Goal: Transaction & Acquisition: Purchase product/service

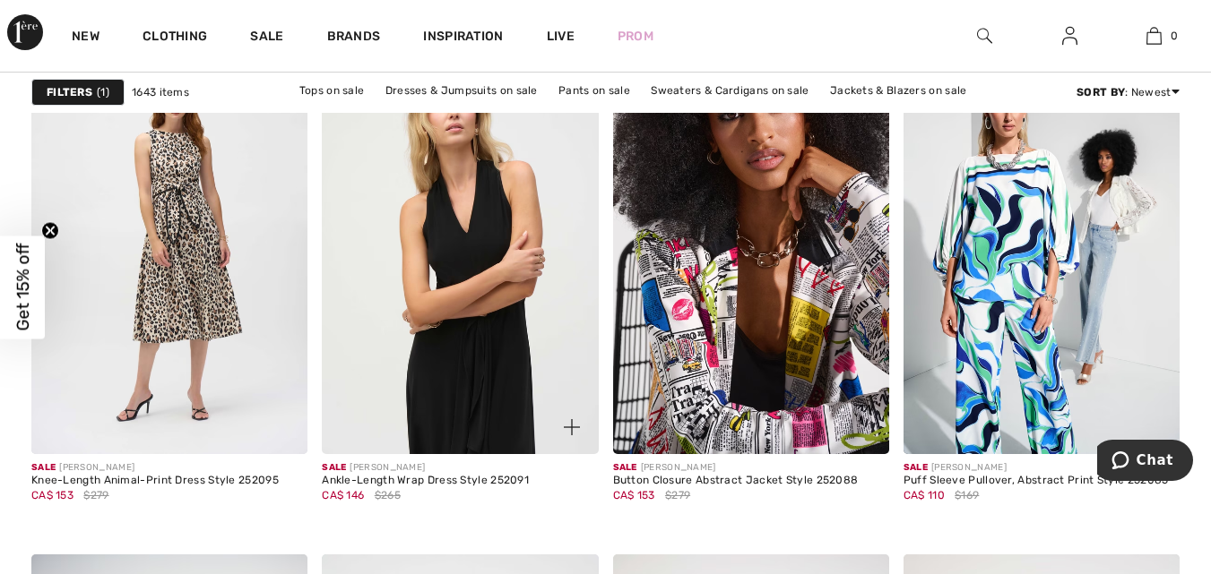
scroll to position [7165, 0]
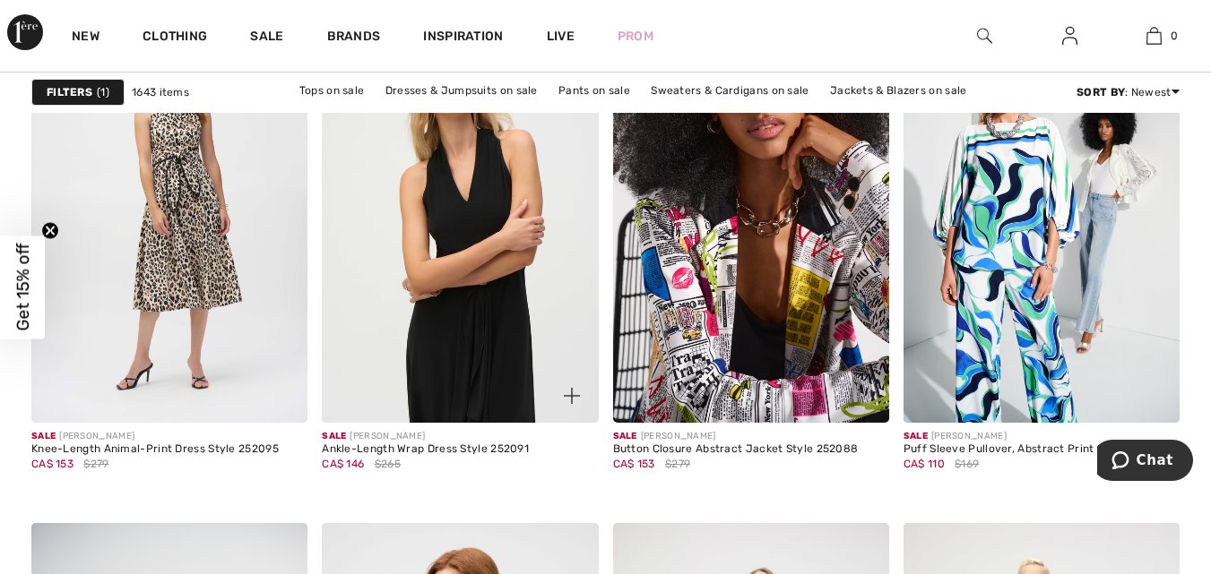
click at [469, 321] on img at bounding box center [460, 216] width 276 height 414
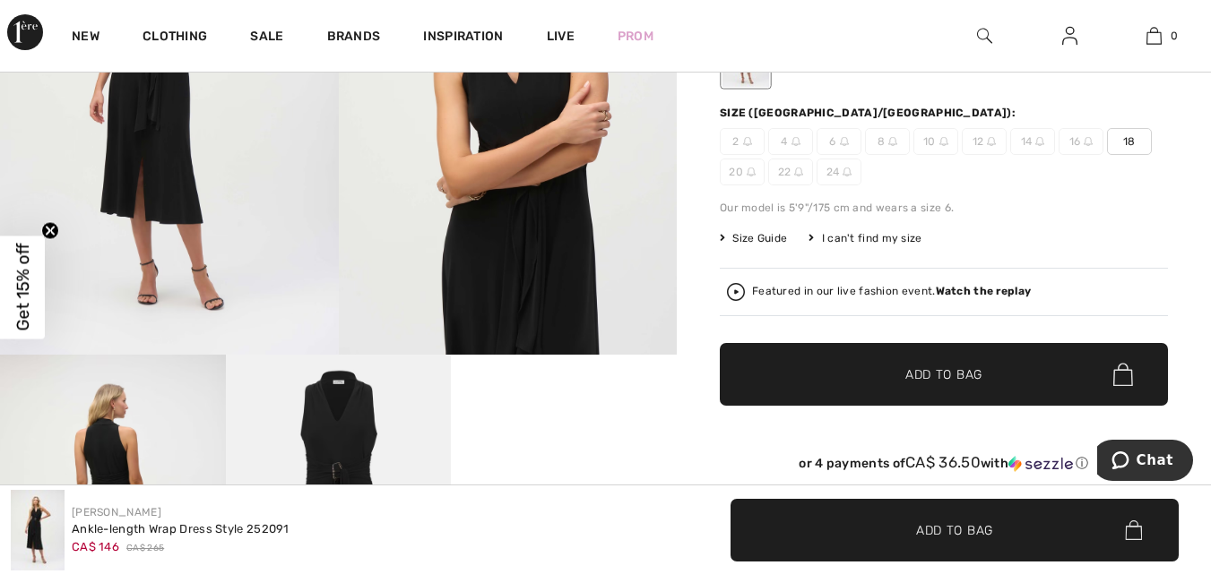
scroll to position [269, 0]
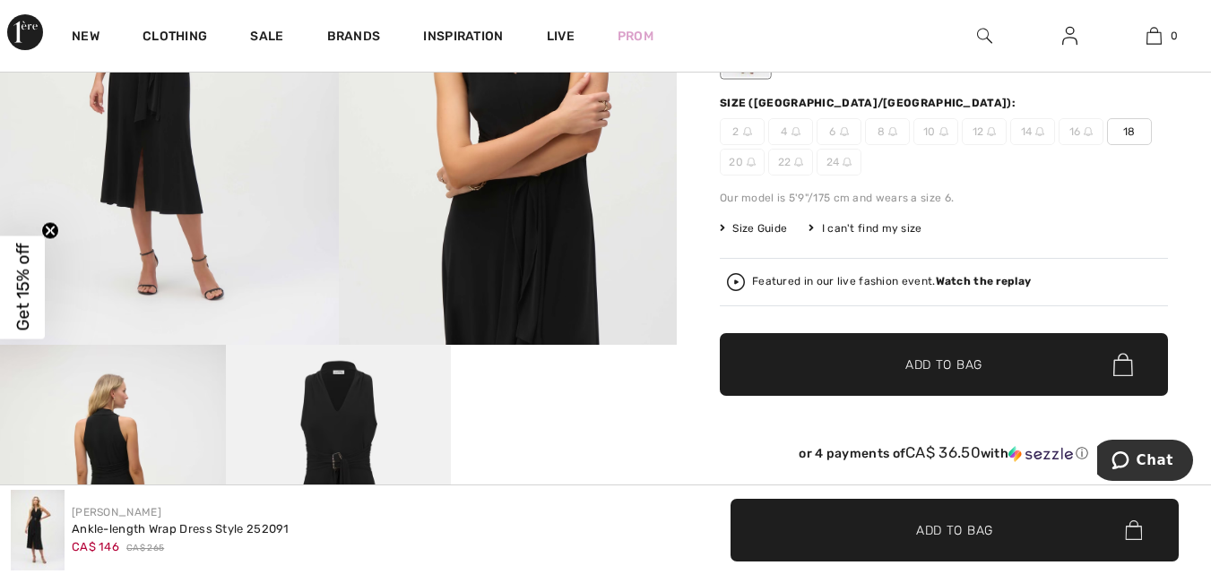
click at [1121, 363] on img at bounding box center [1123, 364] width 20 height 23
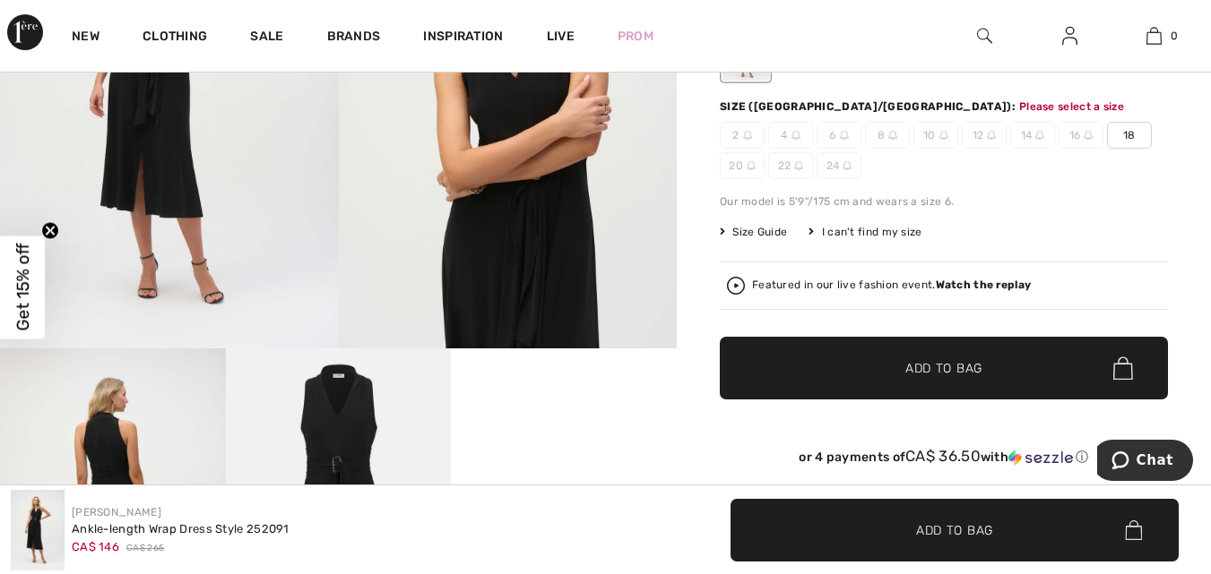
scroll to position [220, 0]
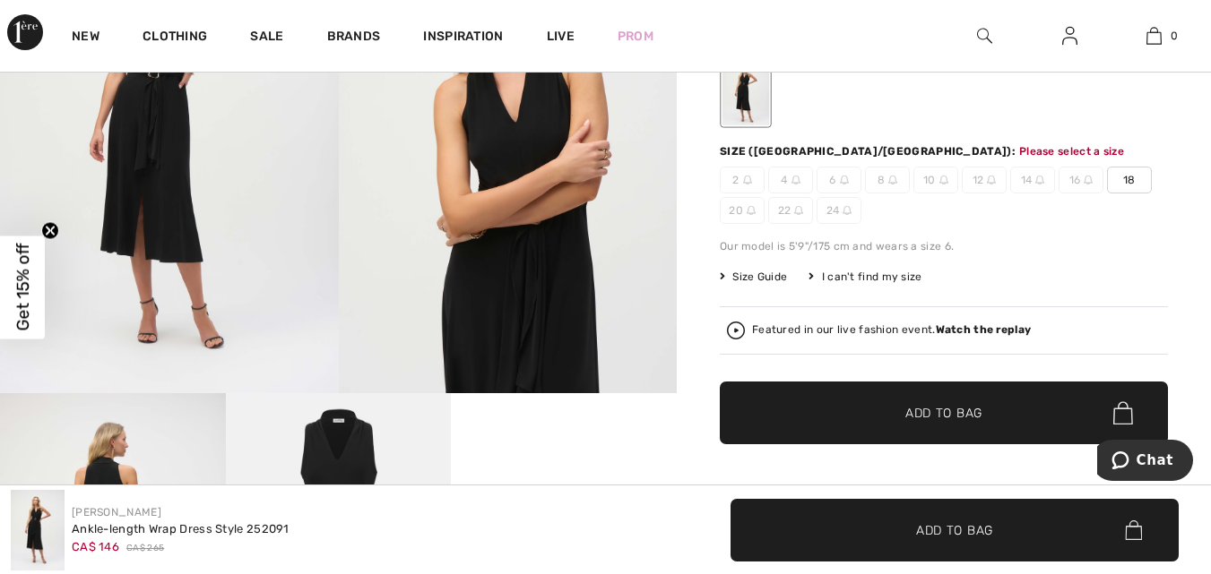
click at [924, 406] on span "Add to Bag" at bounding box center [943, 413] width 77 height 19
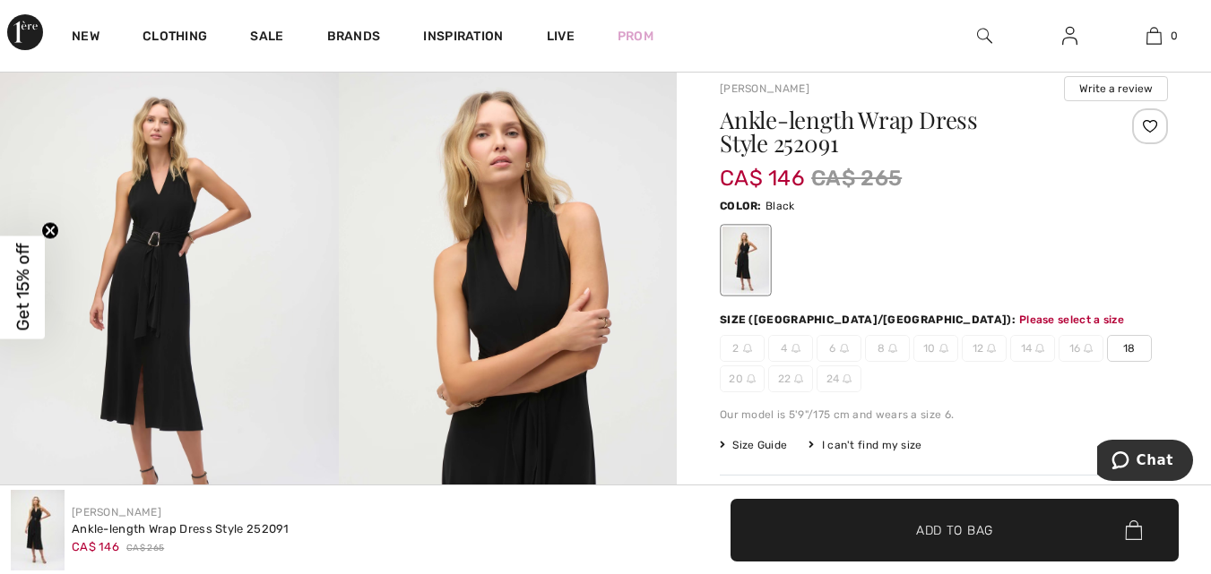
scroll to position [41, 0]
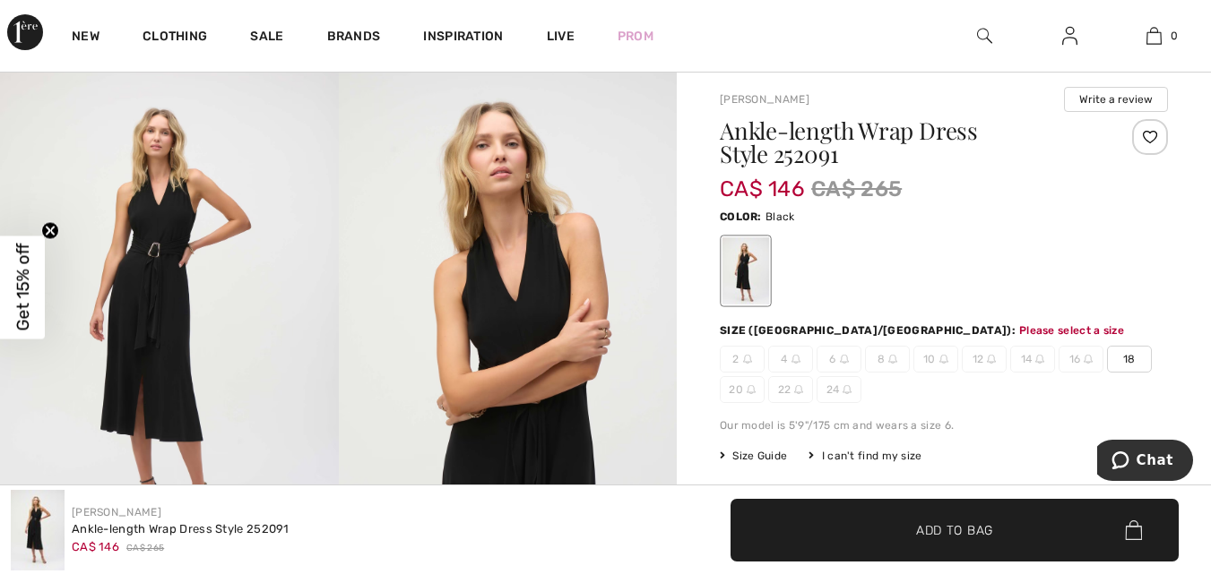
click at [1132, 355] on span "18" at bounding box center [1129, 359] width 45 height 27
click at [1080, 357] on span "16" at bounding box center [1080, 359] width 45 height 27
click at [981, 523] on div at bounding box center [605, 287] width 1211 height 574
click at [956, 525] on span "Add to Bag" at bounding box center [954, 530] width 77 height 19
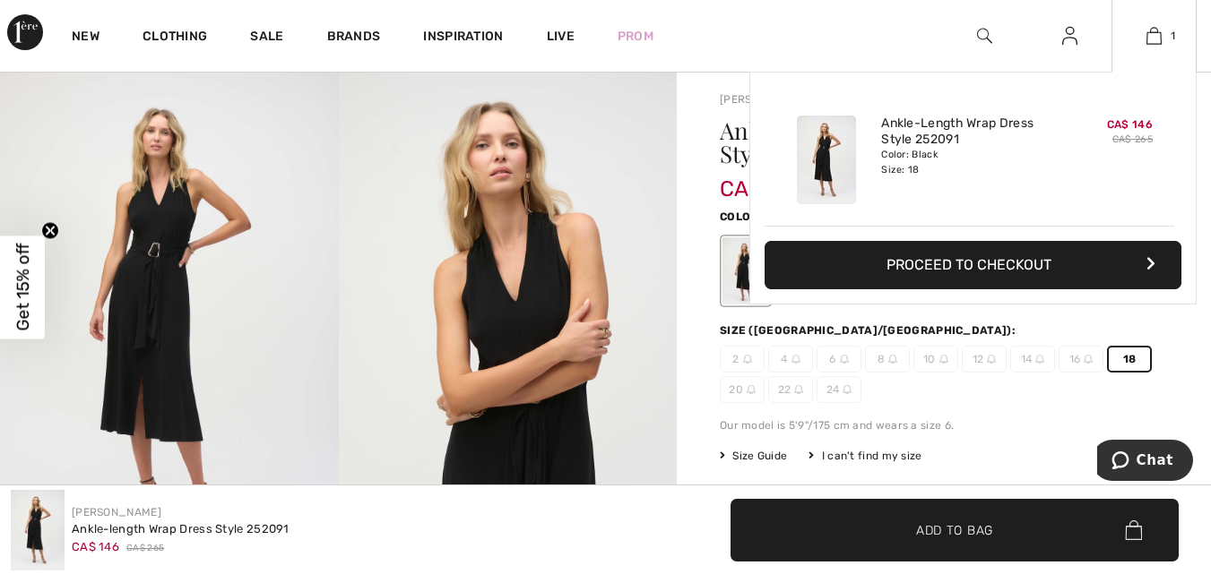
click at [1149, 262] on icon "button" at bounding box center [1148, 263] width 9 height 14
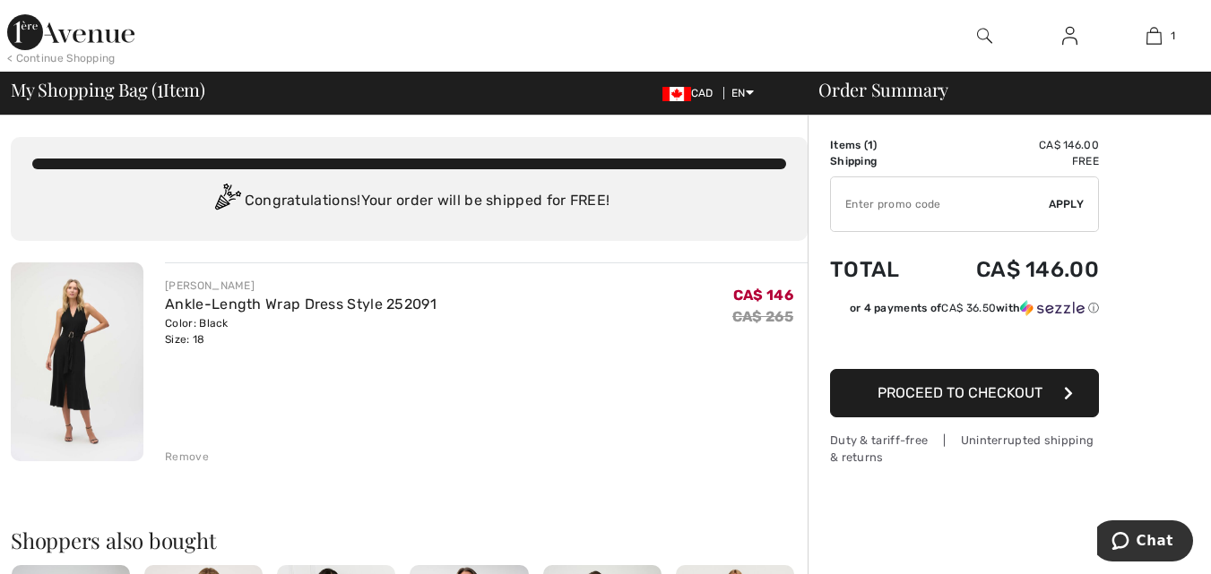
click at [950, 387] on span "Proceed to Checkout" at bounding box center [959, 392] width 165 height 17
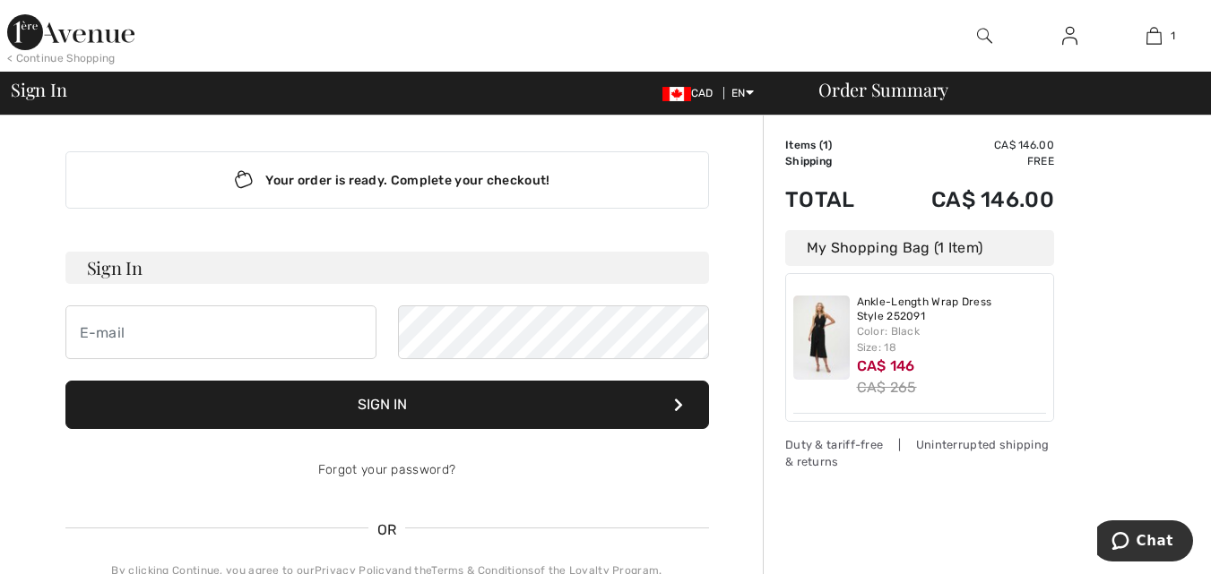
click at [635, 405] on button "Sign In" at bounding box center [386, 405] width 643 height 48
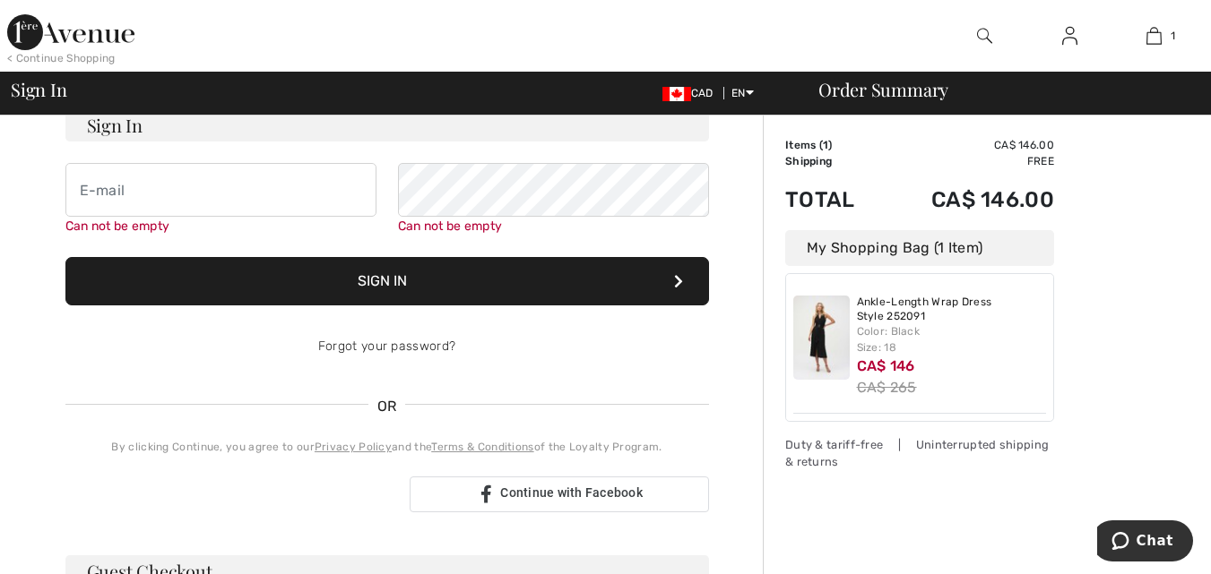
scroll to position [162, 0]
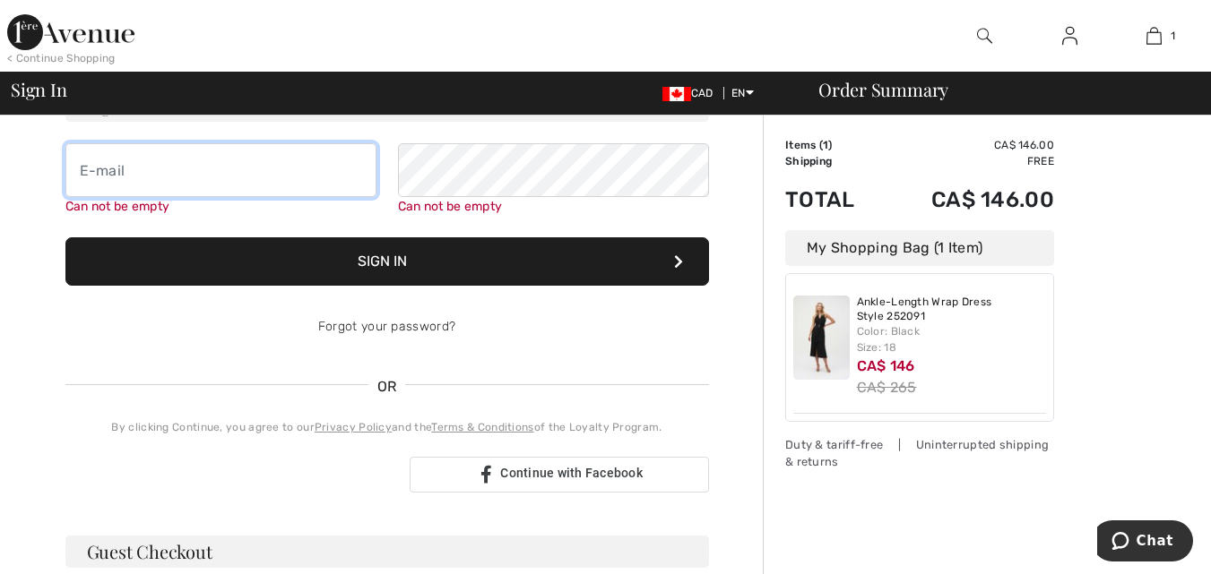
click at [91, 170] on input "email" at bounding box center [220, 170] width 311 height 54
type input "[PERSON_NAME][EMAIL_ADDRESS][PERSON_NAME][DOMAIN_NAME]"
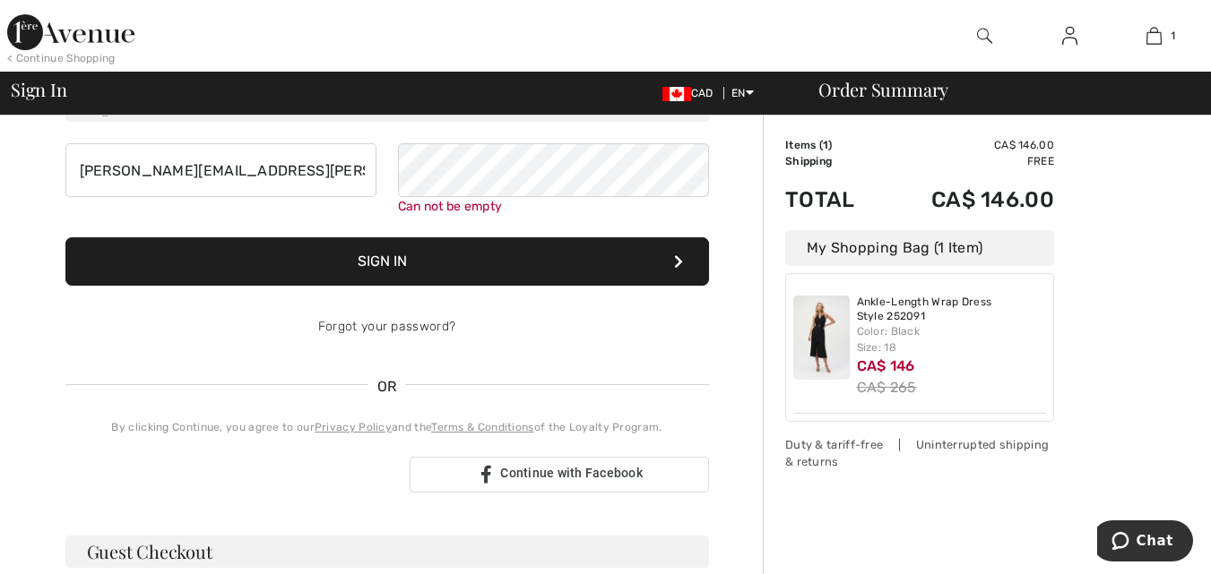
click at [387, 254] on button "Sign In" at bounding box center [386, 262] width 643 height 48
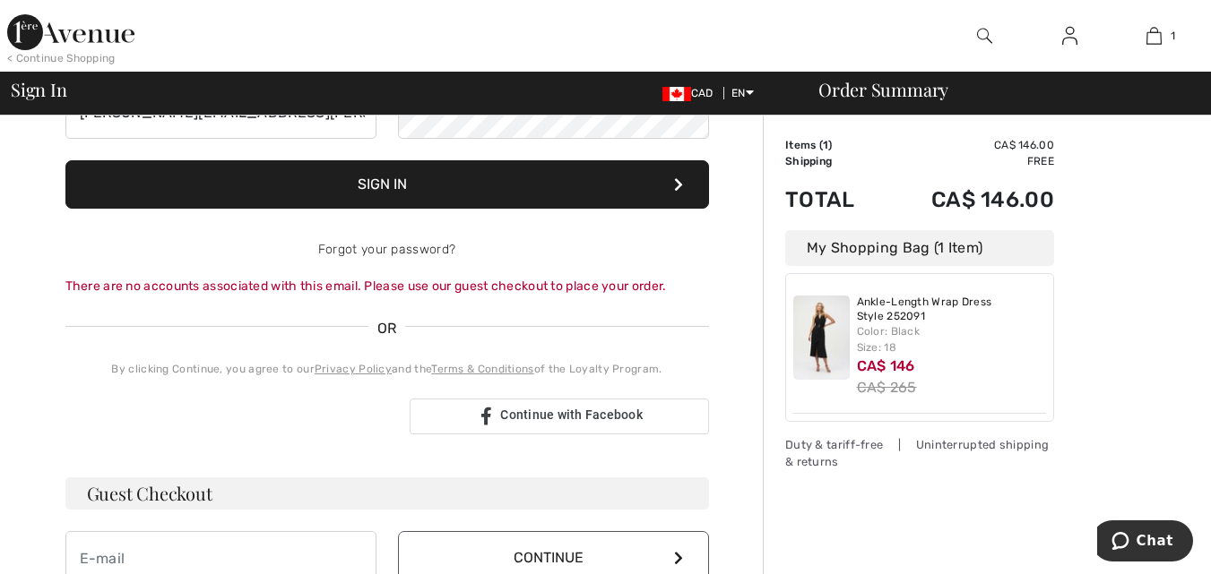
scroll to position [252, 0]
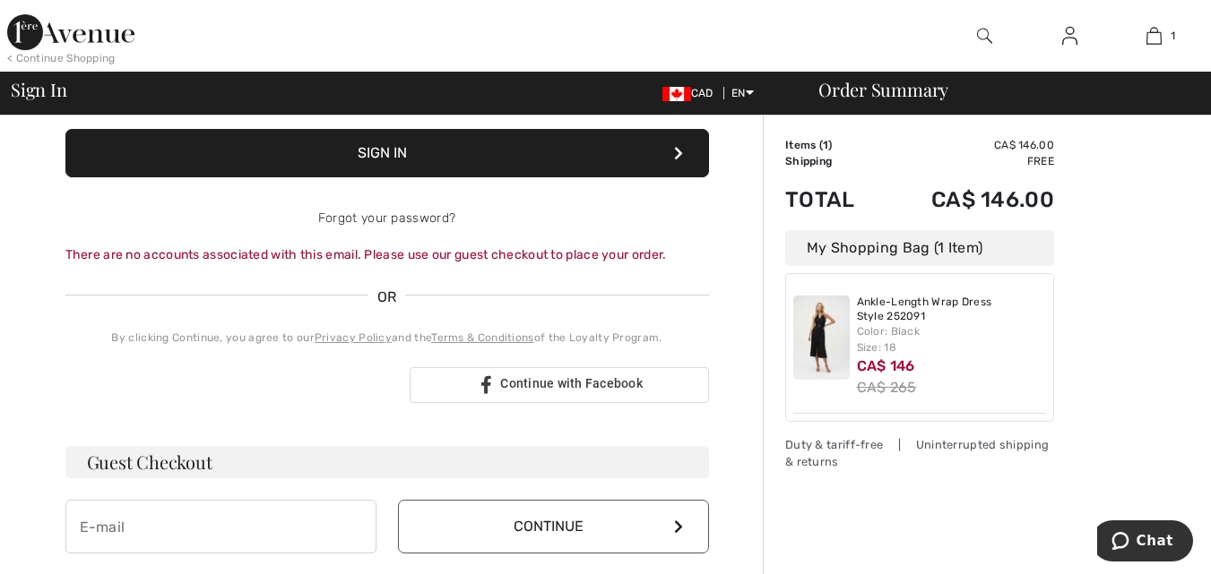
click at [223, 456] on h3 "Guest Checkout" at bounding box center [386, 462] width 643 height 32
click at [77, 520] on input "email" at bounding box center [220, 527] width 311 height 54
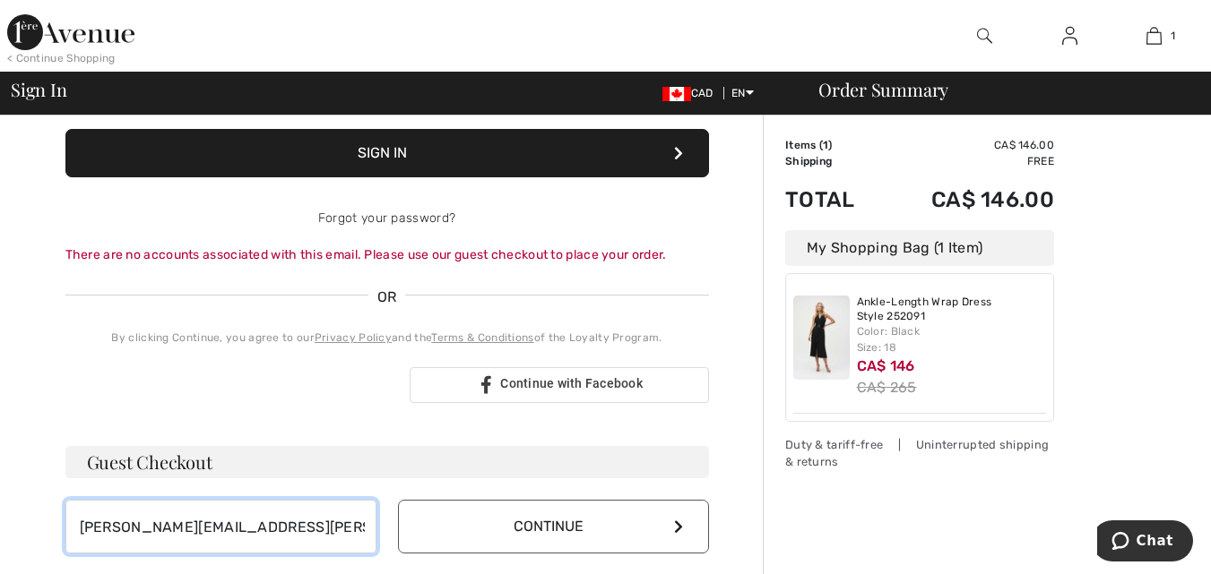
type input "barbara.glenn@hotmail.com"
click at [675, 526] on icon at bounding box center [678, 527] width 9 height 14
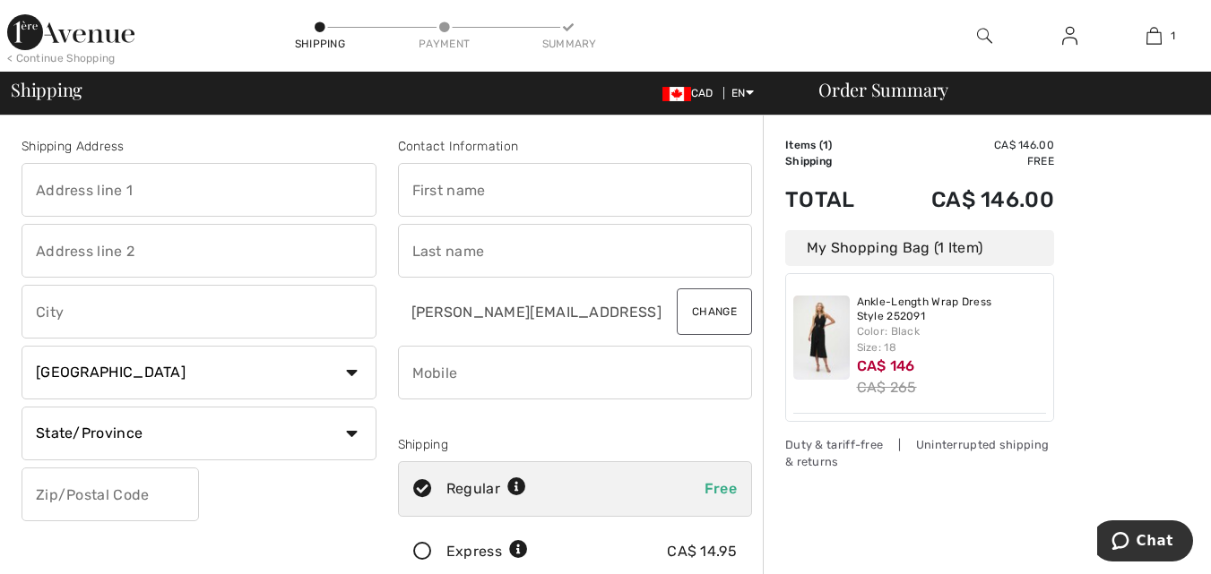
click at [52, 189] on input "text" at bounding box center [199, 190] width 355 height 54
type input "[STREET_ADDRESS]"
type input "[GEOGRAPHIC_DATA]"
select select "QC"
type input "H3E 1W5"
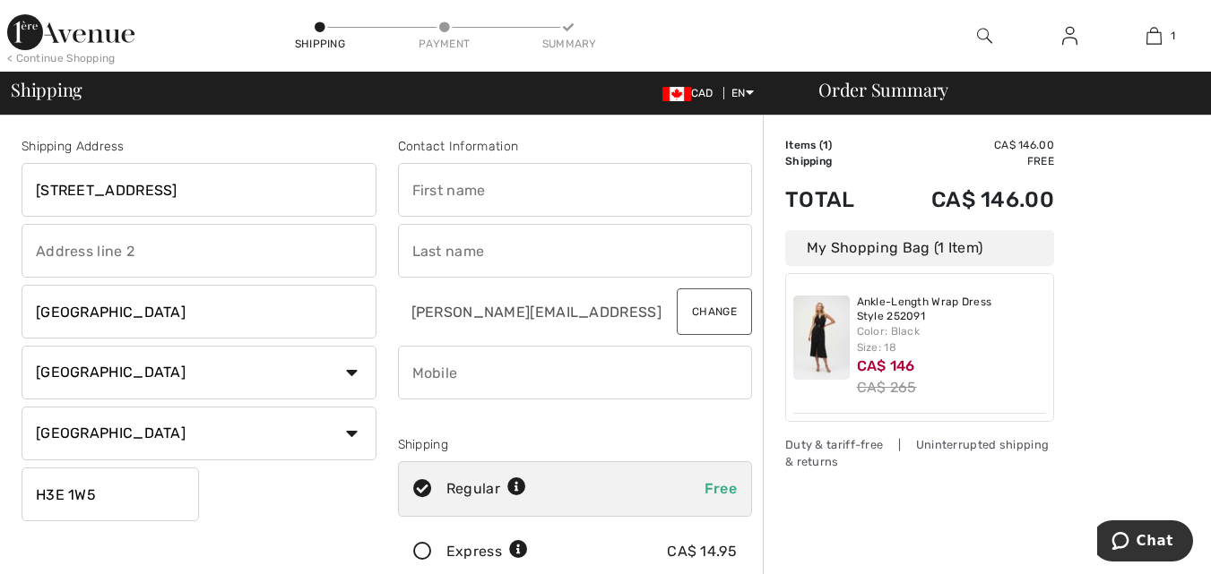
type input "[PERSON_NAME]"
type input "5147658812"
type input "H3E1W5"
click at [501, 369] on input "phone" at bounding box center [575, 373] width 355 height 54
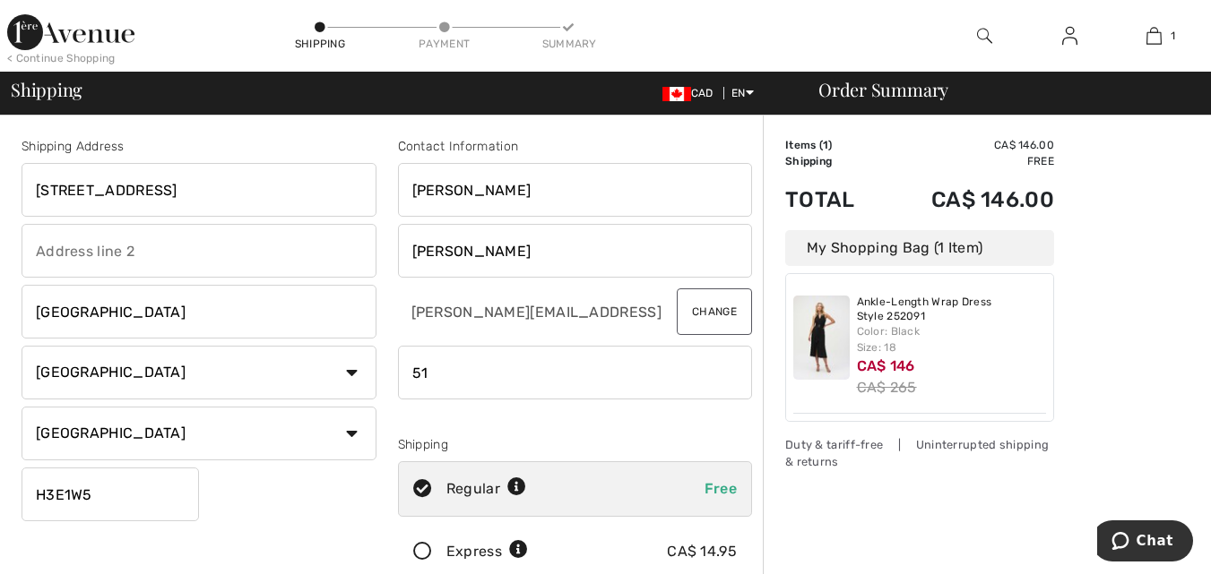
type input "5"
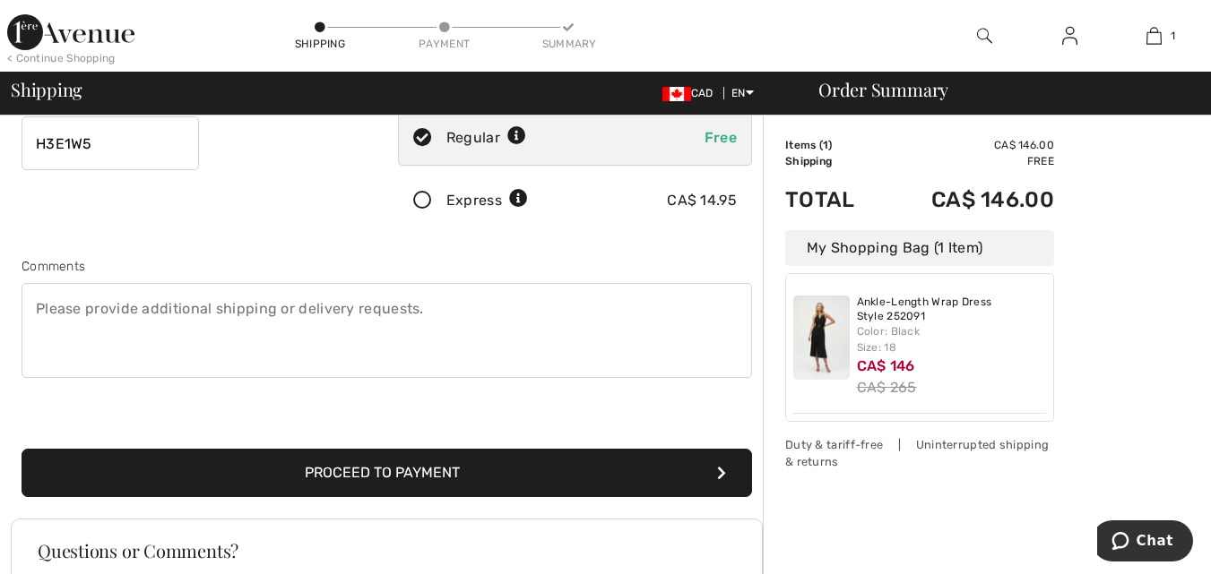
scroll to position [358, 0]
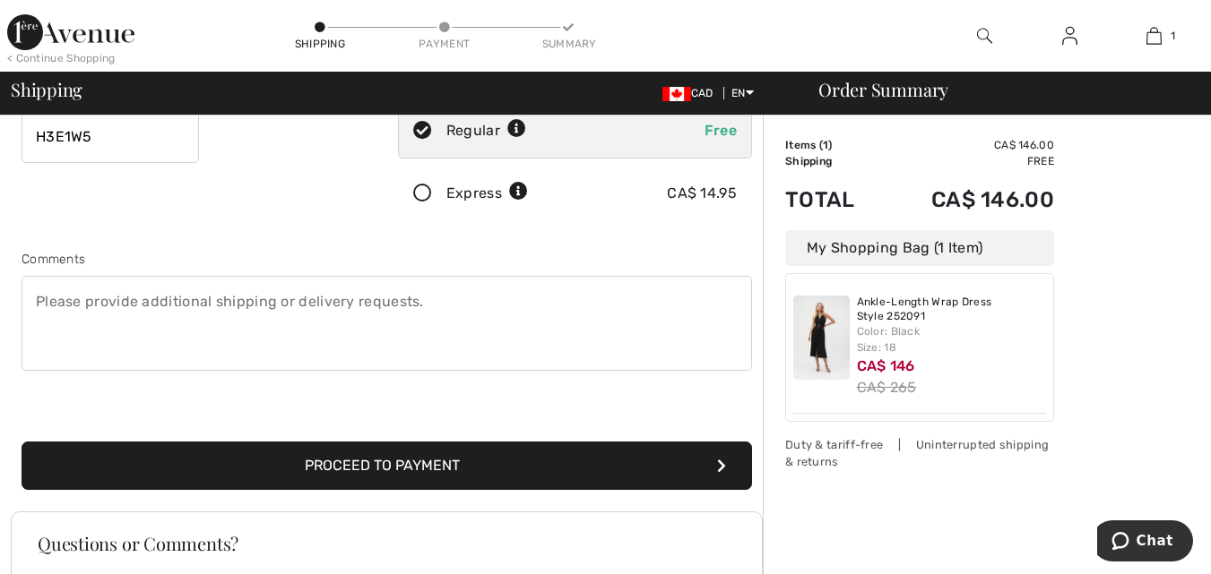
type input "5149423368"
click at [422, 192] on icon at bounding box center [423, 194] width 48 height 19
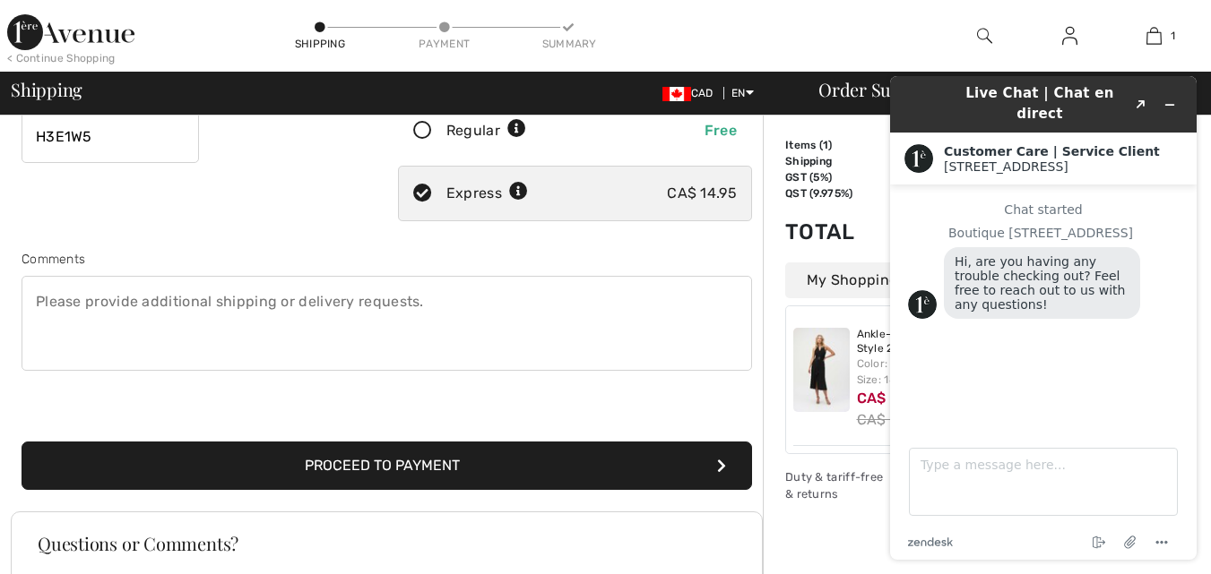
scroll to position [0, 0]
click at [718, 461] on icon "submit" at bounding box center [721, 466] width 9 height 14
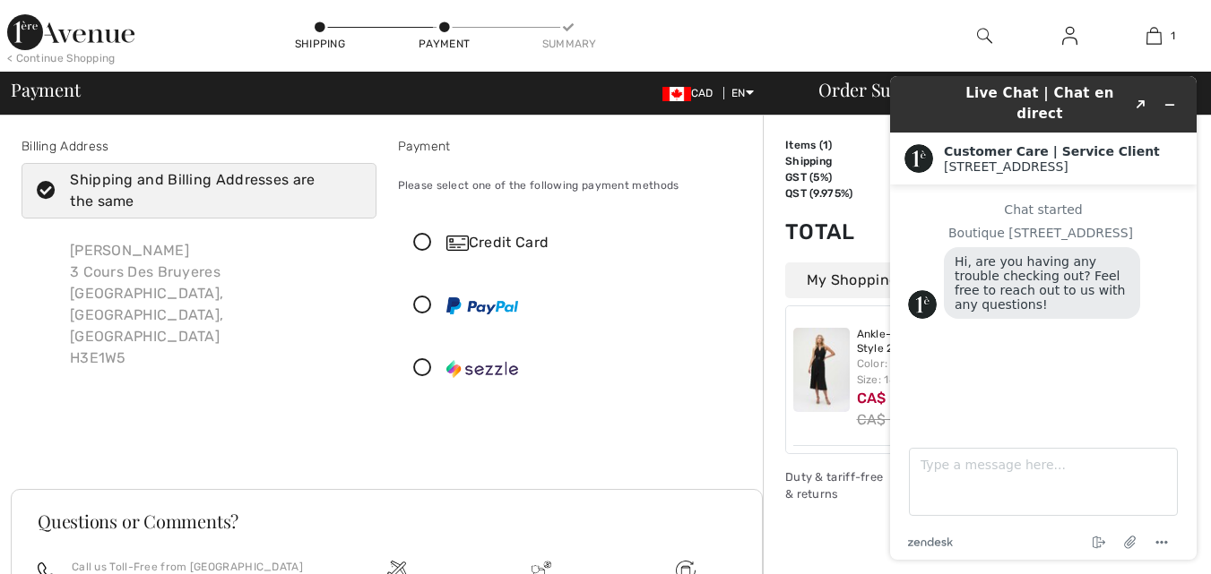
click at [419, 239] on icon at bounding box center [423, 243] width 48 height 19
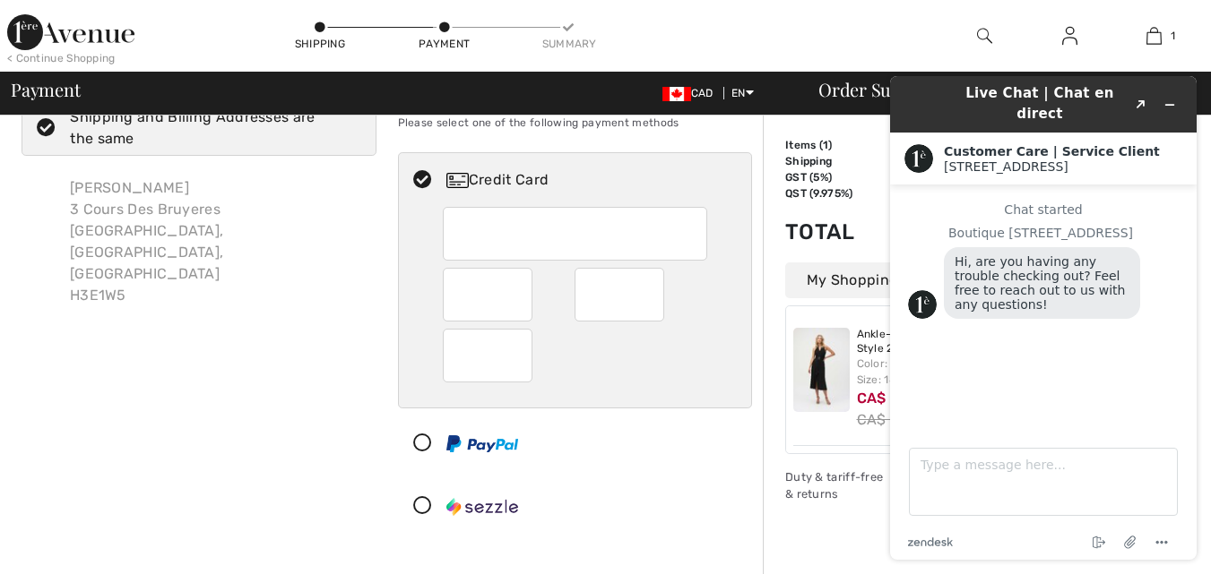
scroll to position [179, 0]
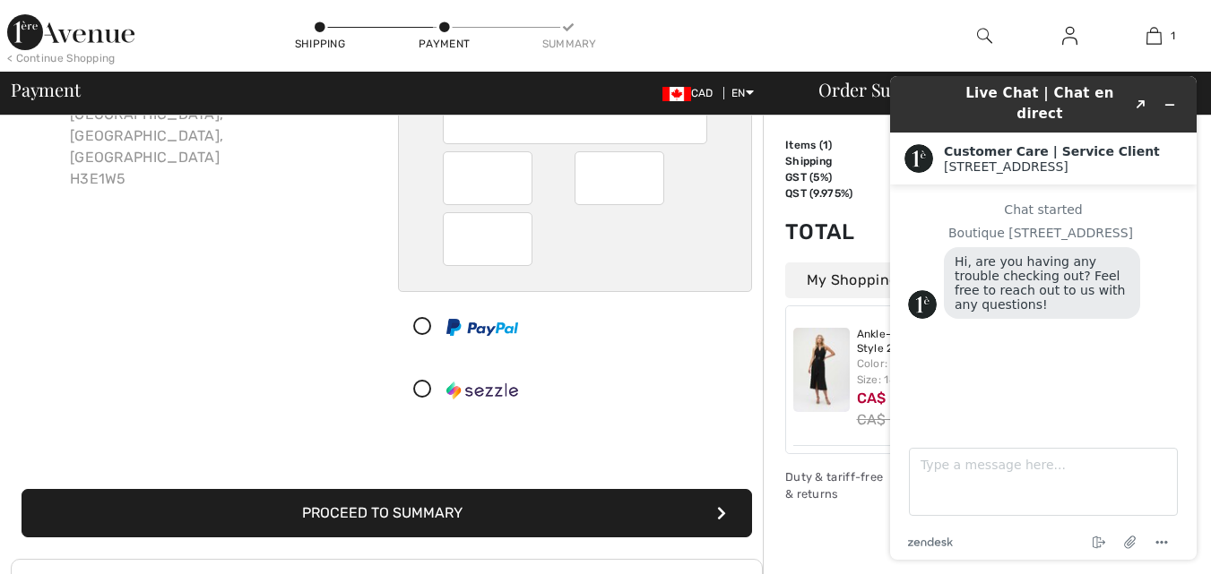
click at [721, 507] on icon "submit" at bounding box center [721, 513] width 9 height 14
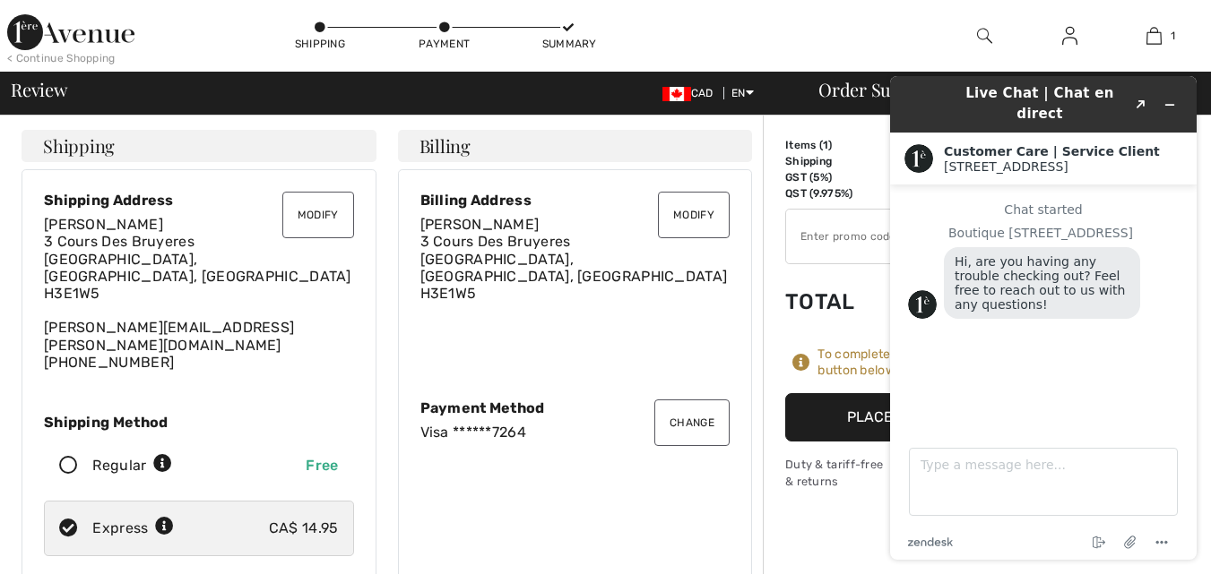
click at [602, 301] on div "Billing Address Barbara Glenn 3 Cours Des Bruyeres Verdun, QC, CA H3E1W5" at bounding box center [575, 285] width 310 height 186
click at [1164, 210] on div "Chat started Boutique 1ère Avenue Hi, are you having any trouble checking out? …" at bounding box center [1043, 263] width 271 height 121
click at [833, 411] on button "Place Your Order" at bounding box center [919, 417] width 269 height 48
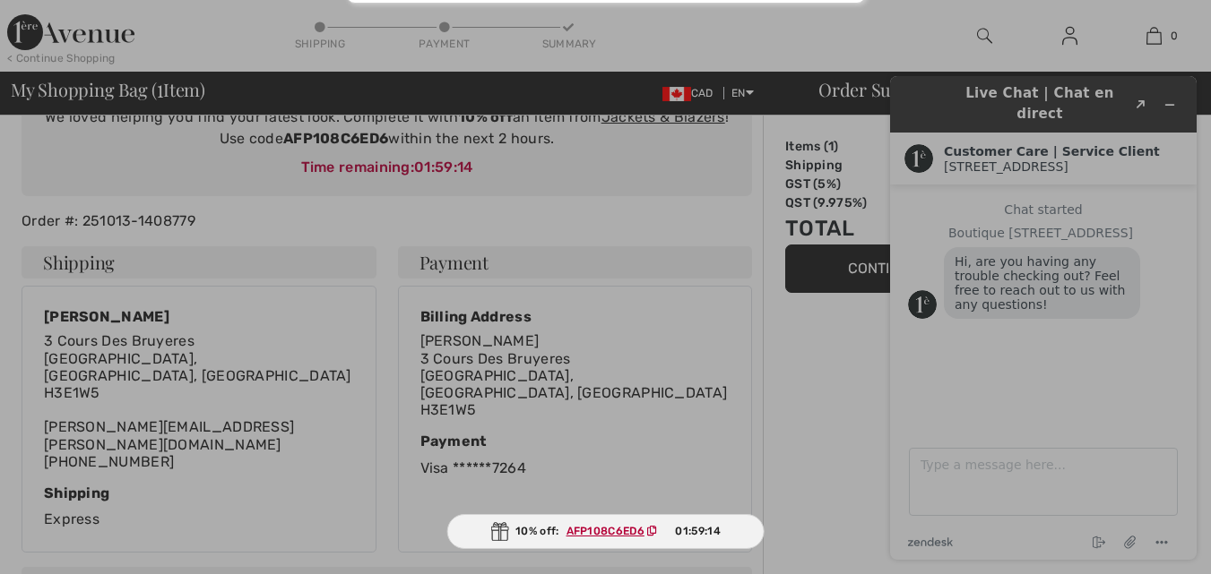
scroll to position [269, 0]
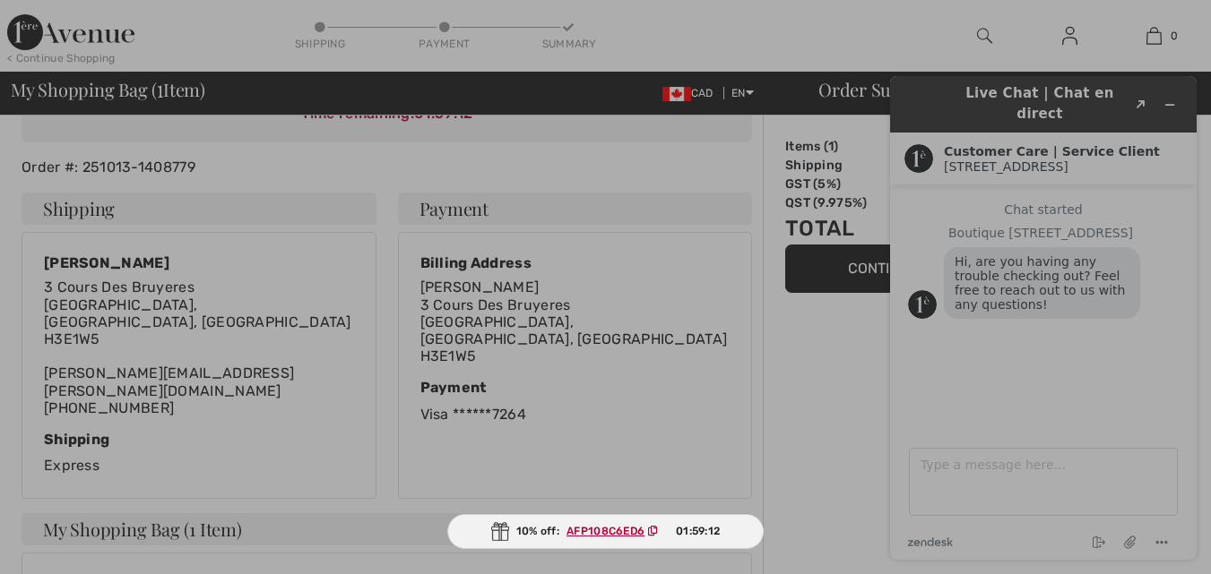
click at [1050, 264] on div at bounding box center [605, 287] width 1211 height 574
click at [945, 477] on div at bounding box center [605, 287] width 1211 height 574
click at [1125, 145] on div at bounding box center [605, 287] width 1211 height 574
click at [1142, 91] on div at bounding box center [605, 287] width 1211 height 574
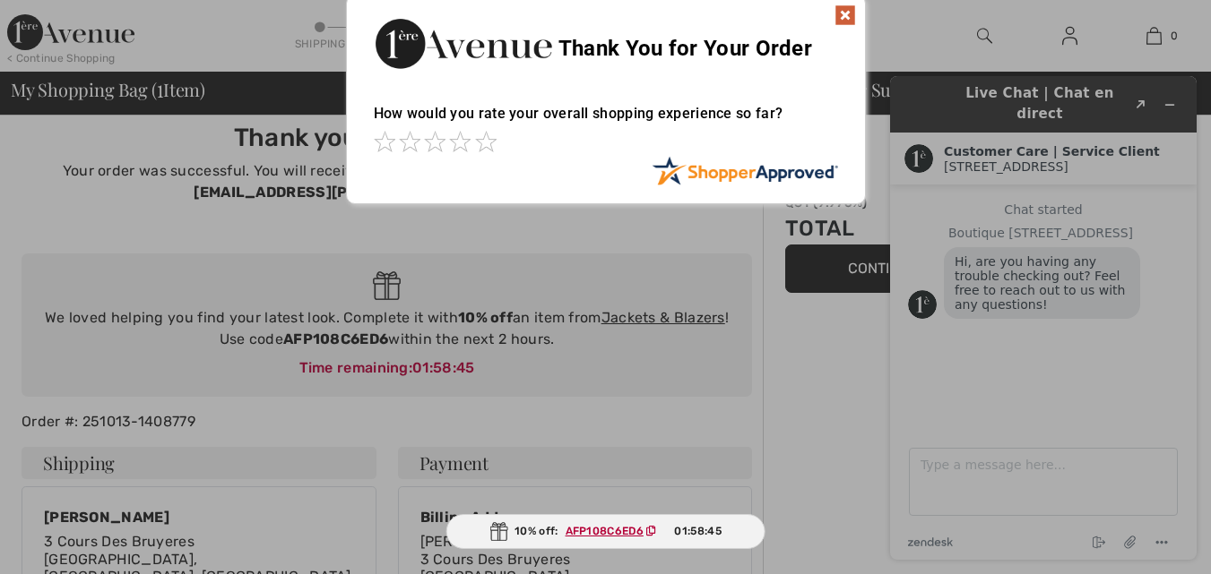
scroll to position [0, 0]
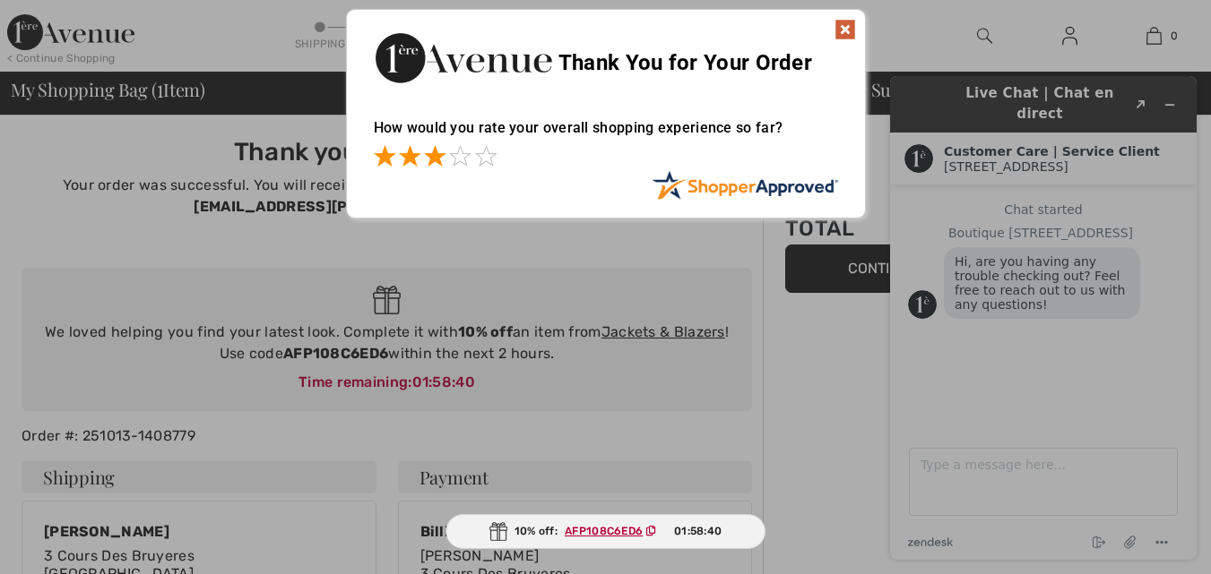
click at [433, 157] on span at bounding box center [435, 156] width 22 height 22
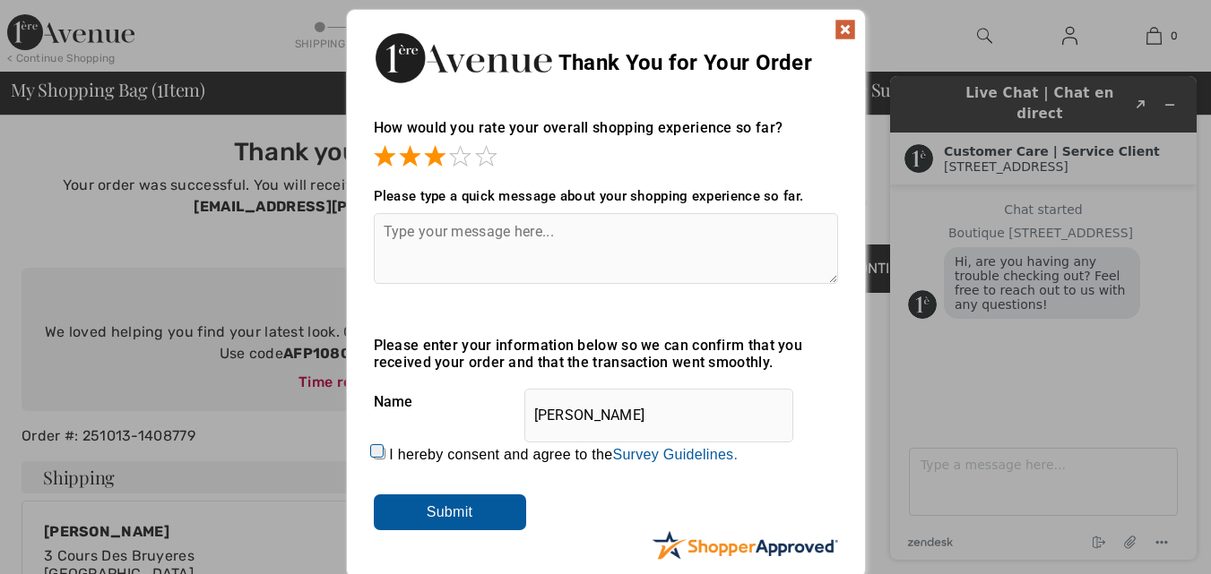
click at [844, 29] on img at bounding box center [845, 30] width 22 height 22
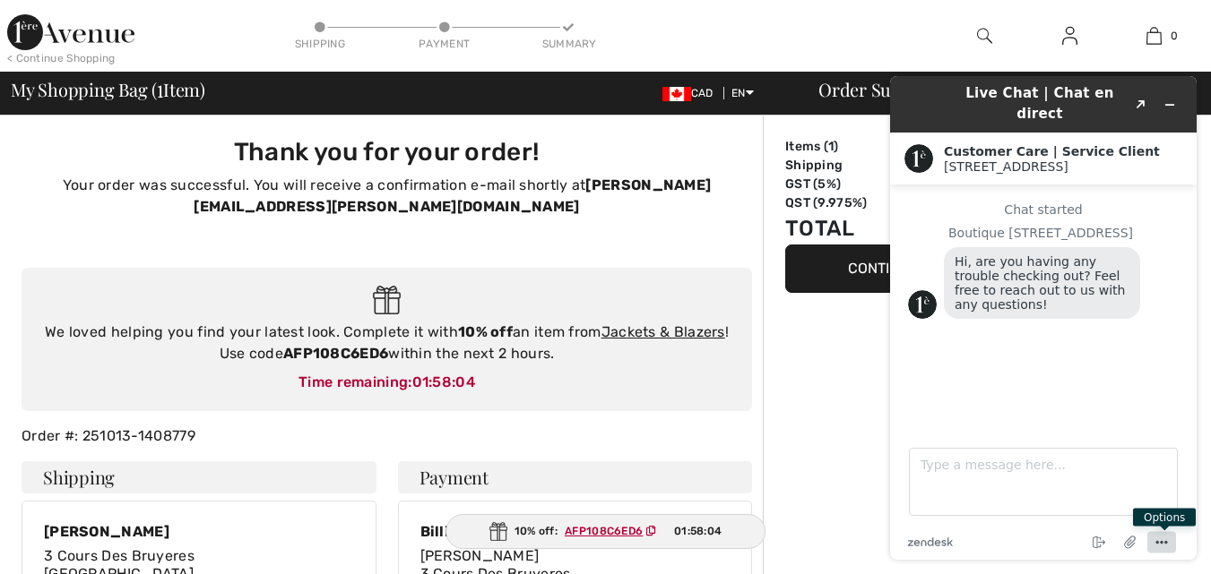
click at [1162, 540] on icon "Menu" at bounding box center [1162, 543] width 22 height 22
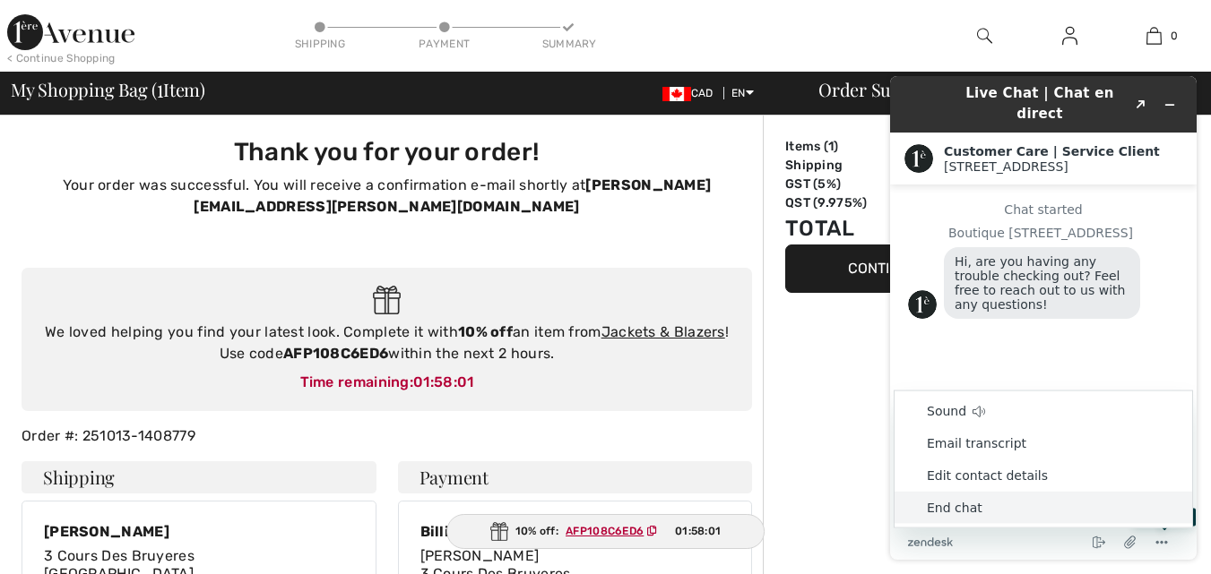
click at [942, 508] on li "End chat" at bounding box center [1043, 508] width 298 height 32
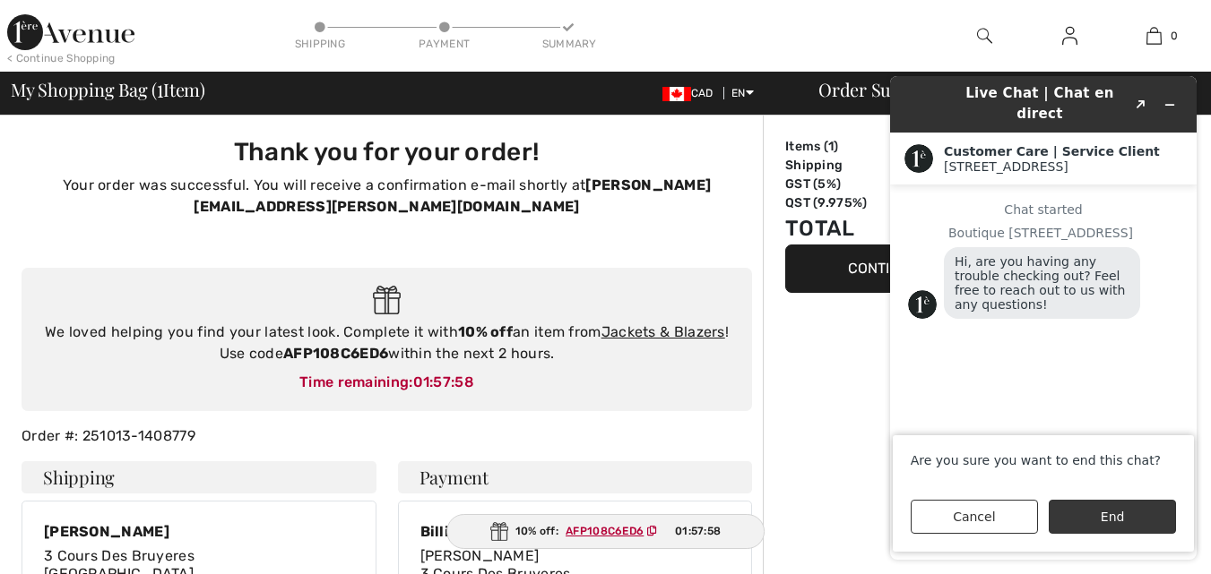
click at [1095, 514] on button "End" at bounding box center [1112, 517] width 127 height 34
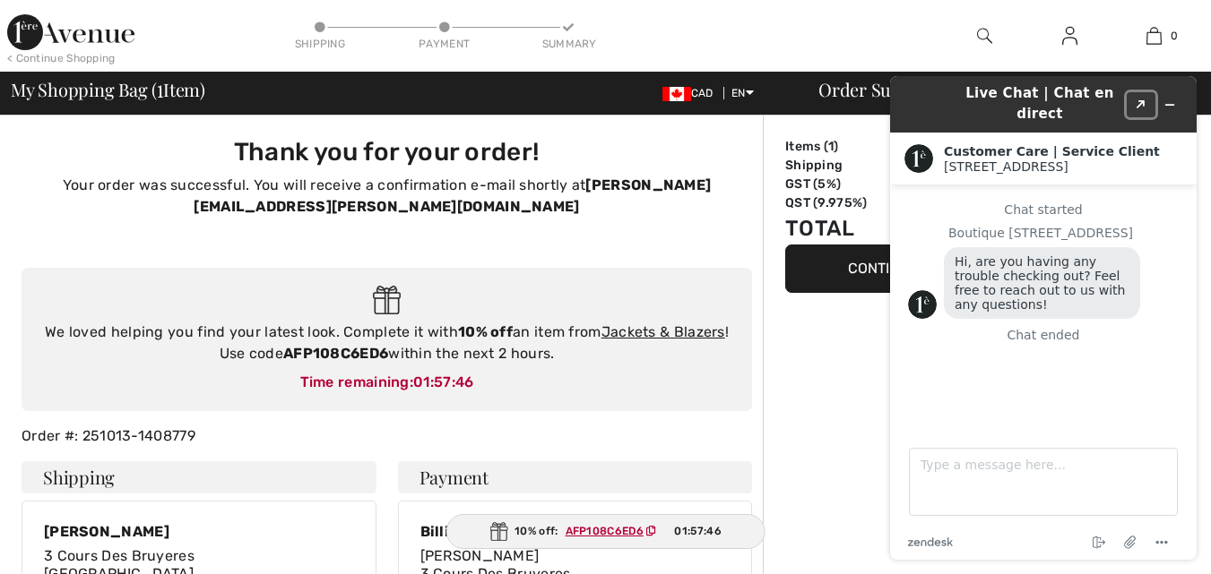
click at [1140, 100] on icon "Created with Sketch." at bounding box center [1141, 104] width 11 height 9
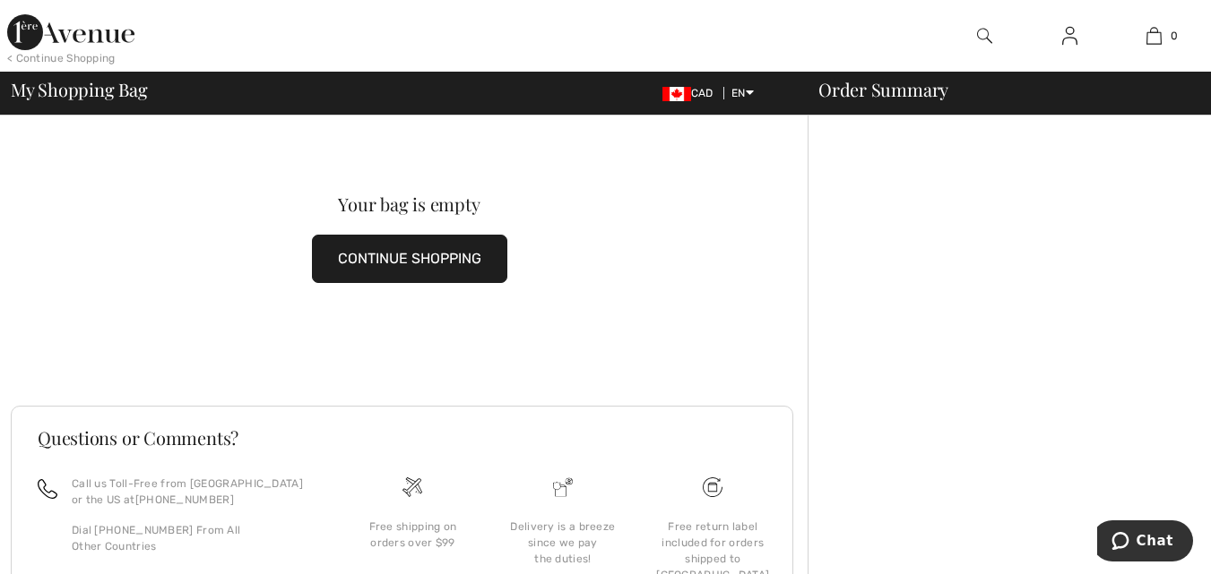
click at [409, 256] on button "CONTINUE SHOPPING" at bounding box center [409, 259] width 195 height 48
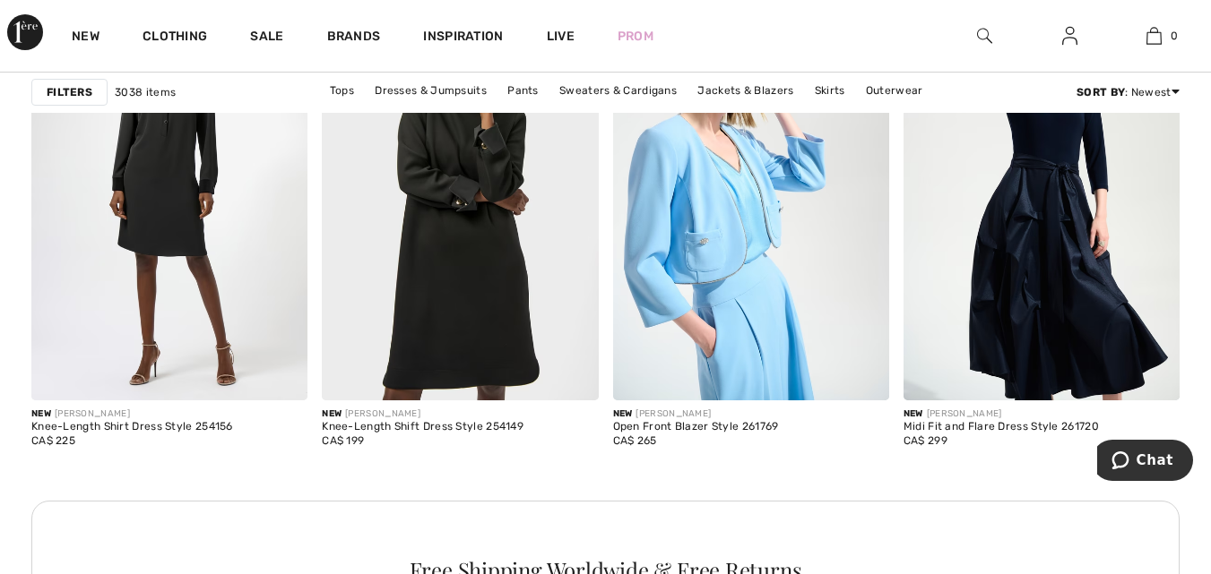
scroll to position [1075, 0]
